Goal: Task Accomplishment & Management: Manage account settings

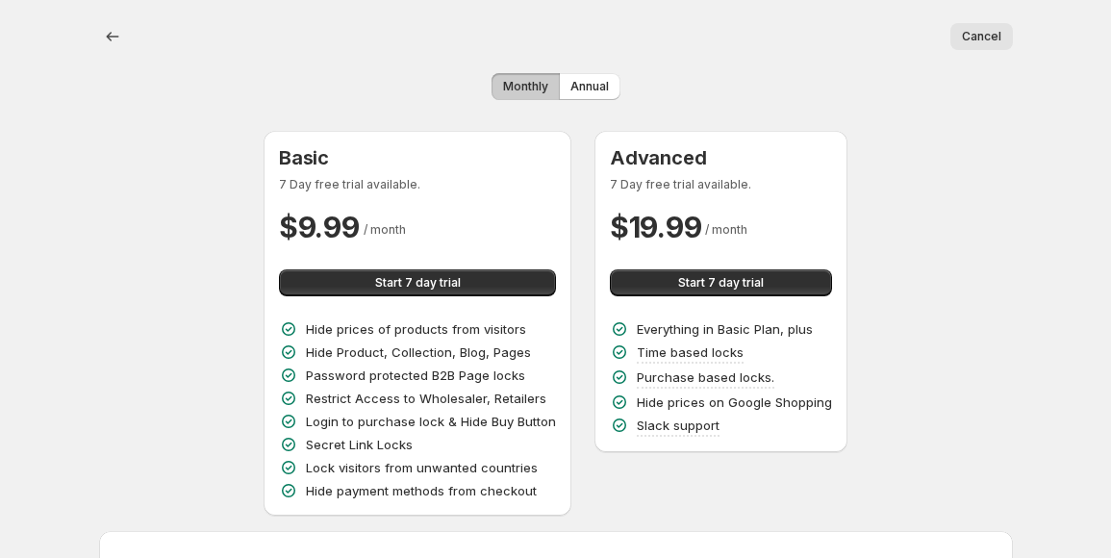
click at [984, 33] on span "Cancel" at bounding box center [981, 36] width 39 height 15
